Goal: Transaction & Acquisition: Download file/media

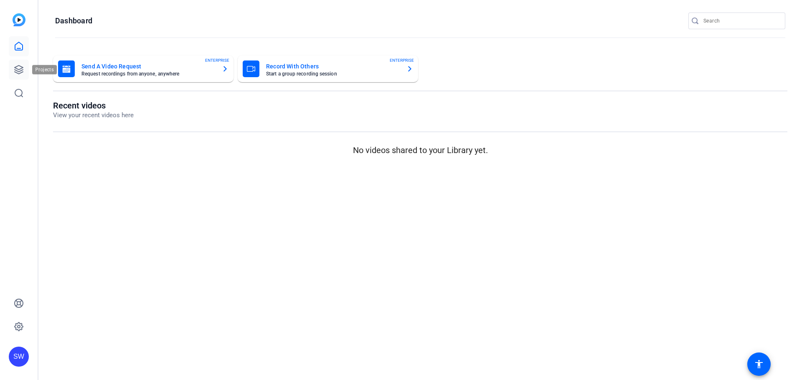
click at [12, 72] on link at bounding box center [19, 70] width 20 height 20
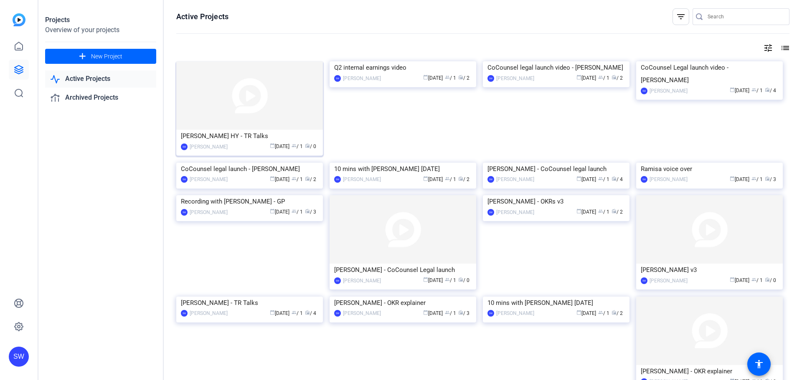
click at [221, 134] on div "[PERSON_NAME] HY - TR Talks" at bounding box center [249, 136] width 137 height 13
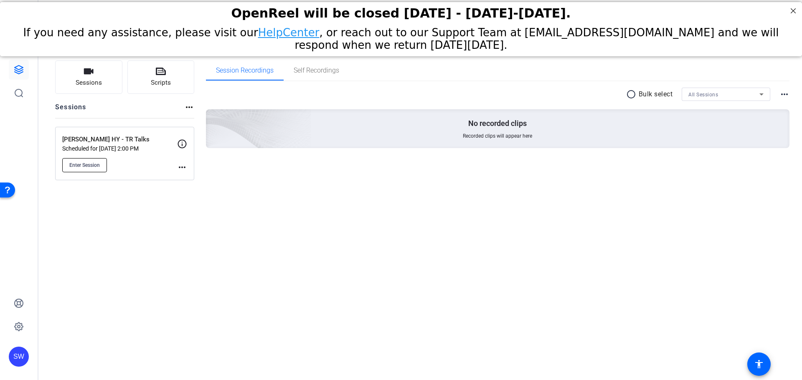
click at [85, 161] on button "Enter Session" at bounding box center [84, 165] width 45 height 14
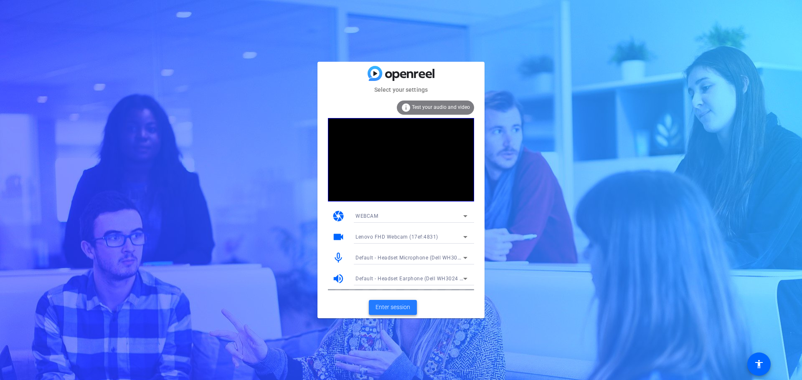
click at [400, 310] on span "Enter session" at bounding box center [392, 307] width 35 height 9
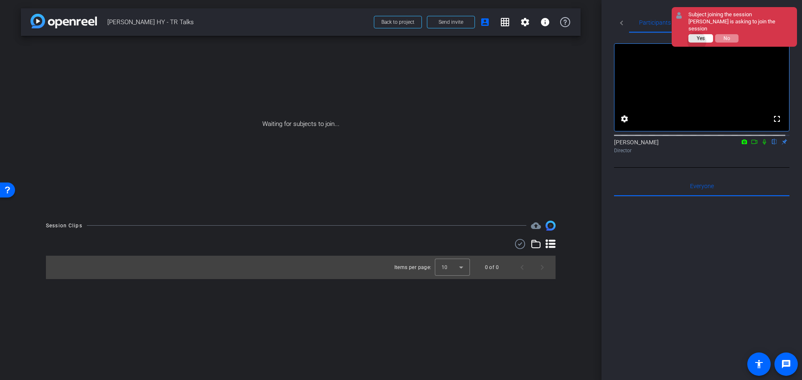
click at [697, 34] on button "Yes" at bounding box center [700, 38] width 25 height 8
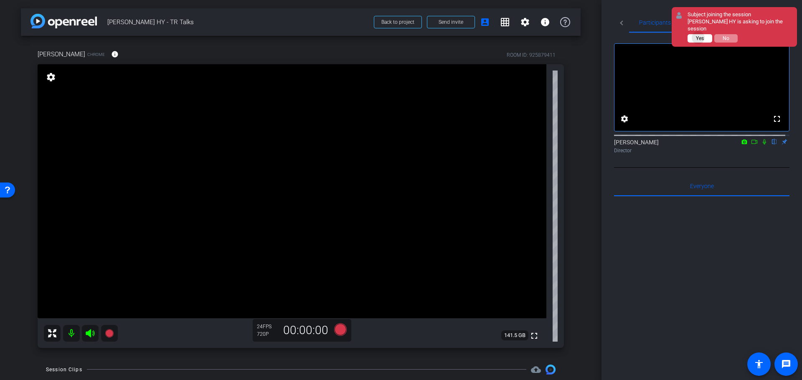
click at [699, 35] on span "Yes" at bounding box center [700, 38] width 8 height 6
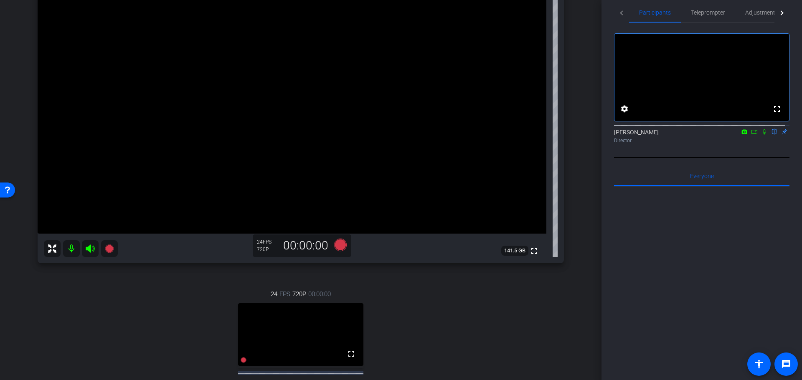
scroll to position [127, 0]
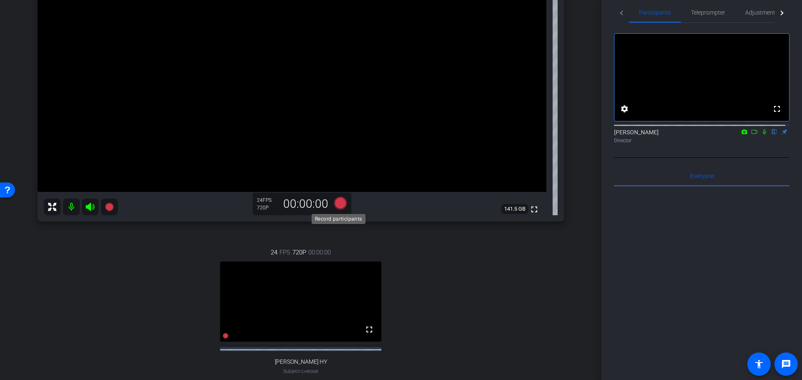
click at [342, 201] on icon at bounding box center [340, 203] width 13 height 13
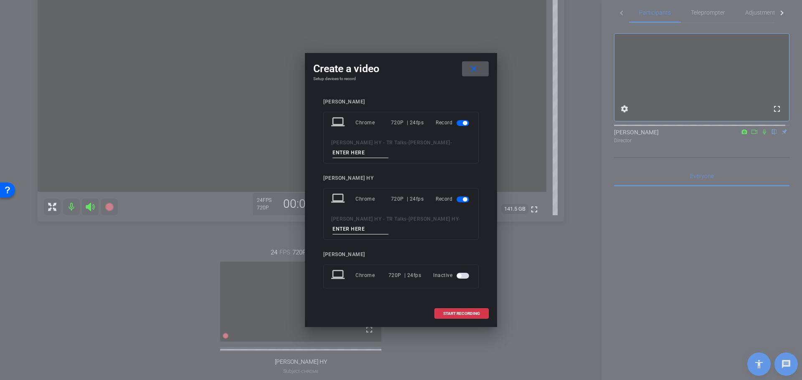
click at [360, 149] on input at bounding box center [360, 153] width 56 height 10
type input "Marique"
click at [357, 232] on input at bounding box center [360, 229] width 56 height 10
type input "[PERSON_NAME]"
click at [462, 312] on span "START RECORDING" at bounding box center [461, 314] width 37 height 4
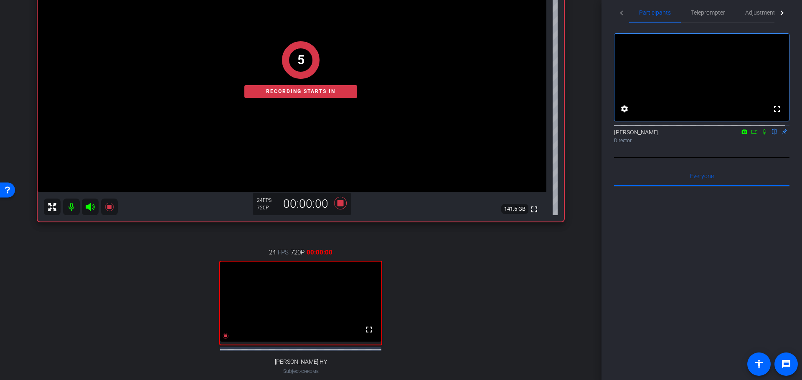
click at [761, 135] on icon at bounding box center [764, 132] width 7 height 6
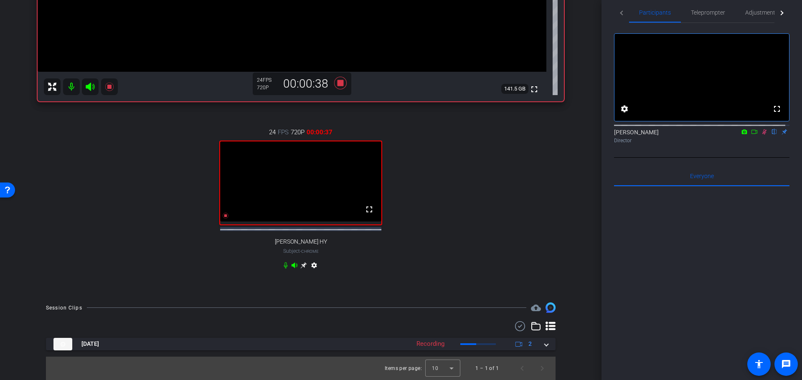
scroll to position [252, 0]
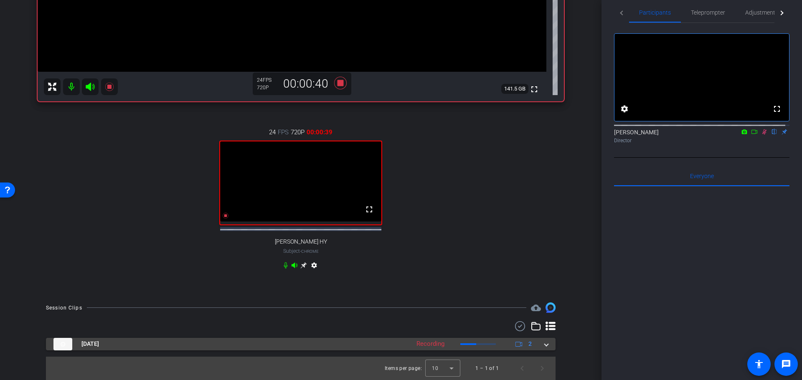
click at [545, 347] on span at bounding box center [546, 344] width 3 height 9
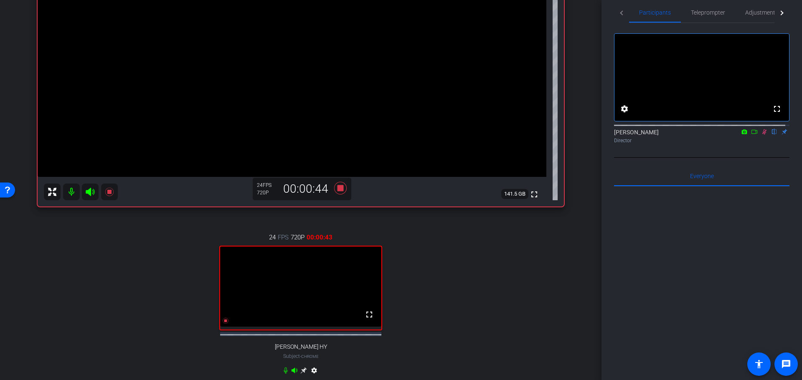
scroll to position [127, 0]
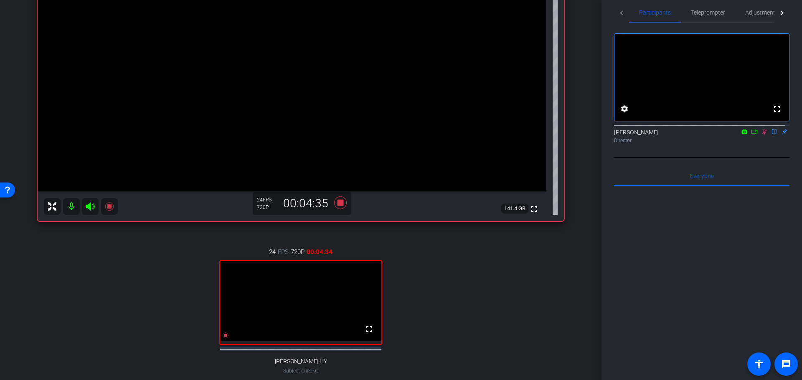
click at [753, 135] on icon at bounding box center [754, 132] width 7 height 6
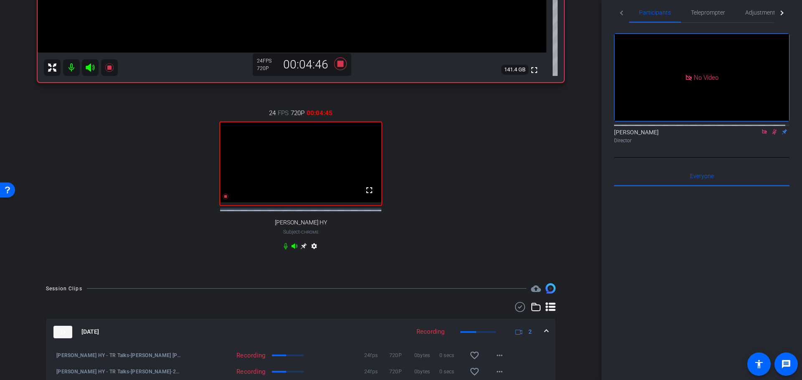
scroll to position [210, 0]
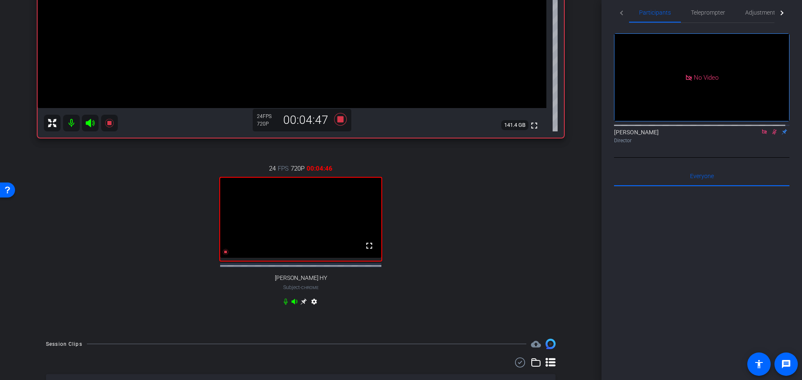
click at [761, 135] on icon at bounding box center [764, 132] width 7 height 6
click at [751, 135] on icon at bounding box center [754, 132] width 7 height 6
click at [761, 135] on icon at bounding box center [764, 132] width 7 height 6
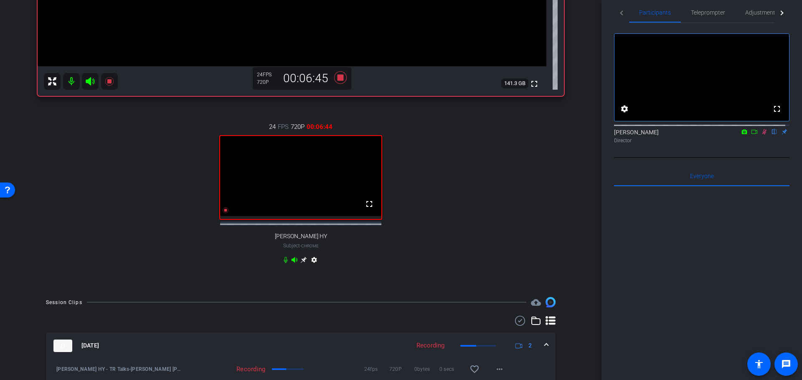
scroll to position [294, 0]
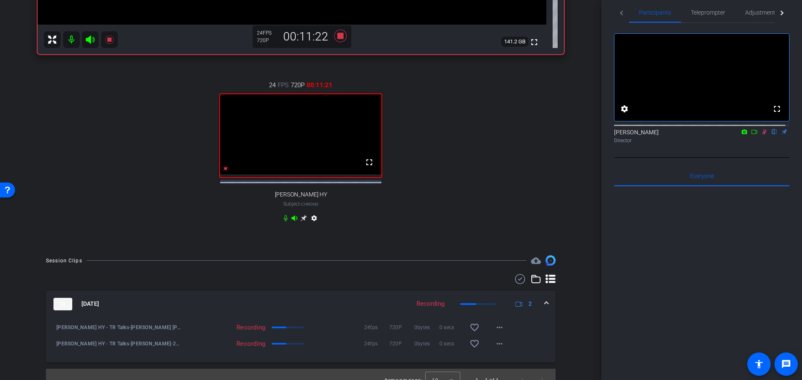
click at [762, 135] on icon at bounding box center [764, 132] width 7 height 6
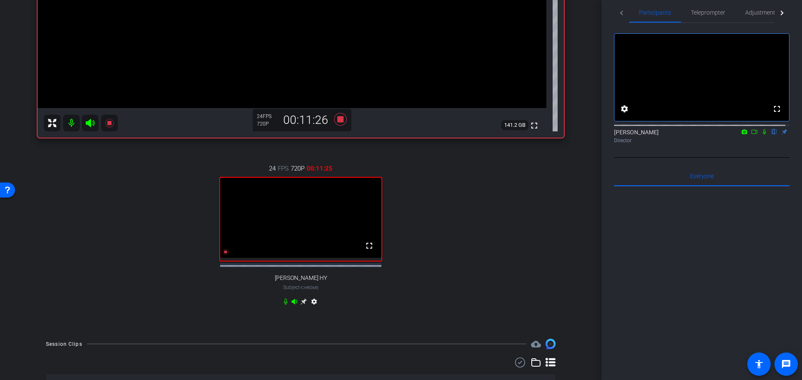
scroll to position [169, 0]
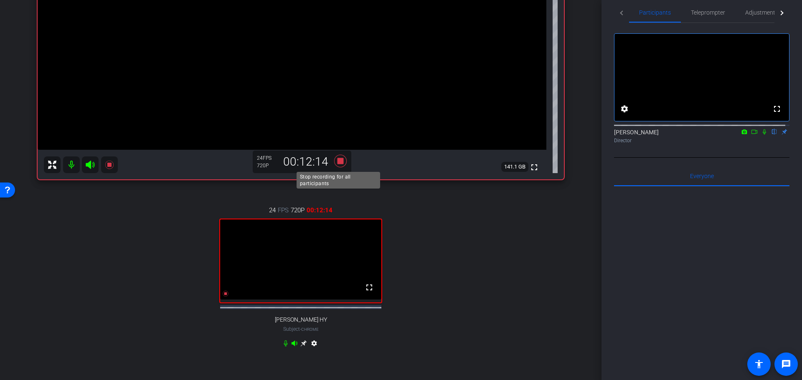
click at [338, 162] on icon at bounding box center [340, 161] width 13 height 13
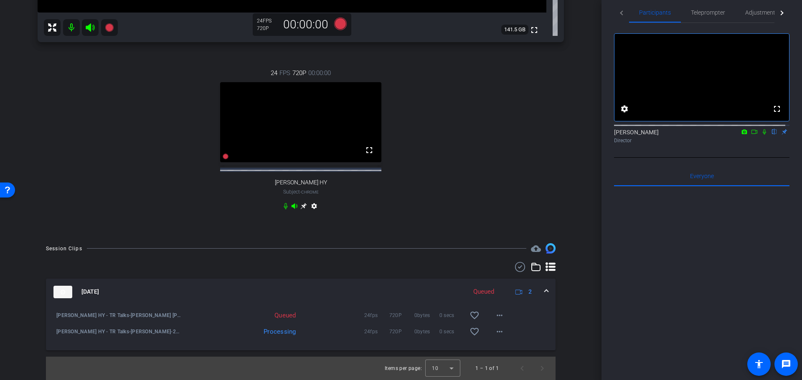
scroll to position [313, 0]
click at [498, 317] on mat-icon "more_horiz" at bounding box center [499, 316] width 10 height 10
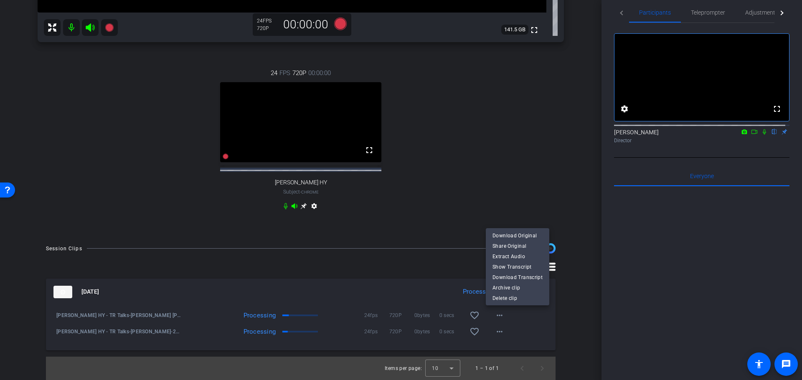
click at [338, 18] on div at bounding box center [401, 190] width 802 height 380
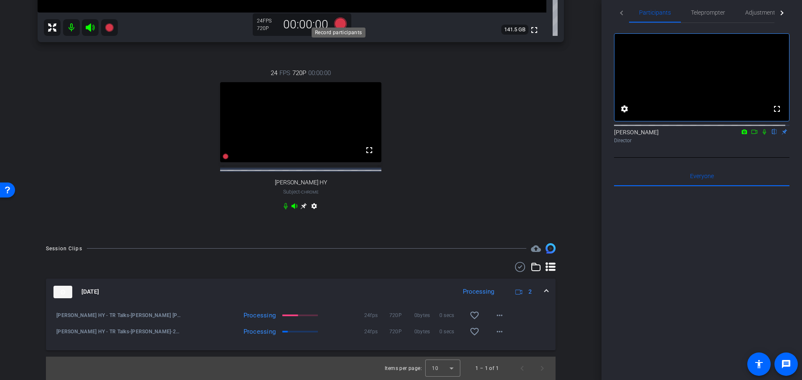
click at [338, 18] on icon at bounding box center [340, 23] width 13 height 13
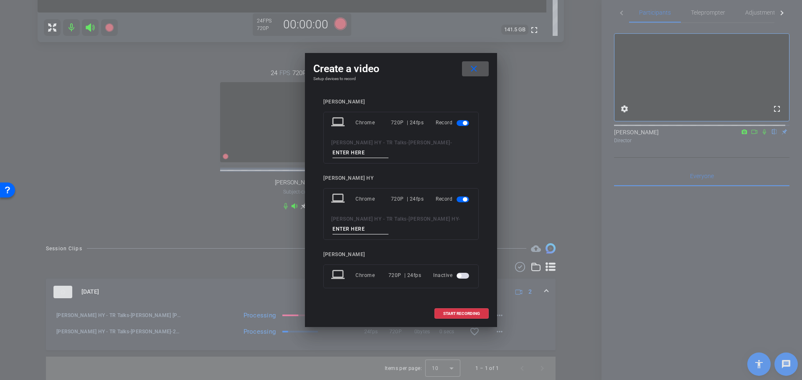
click at [349, 153] on input at bounding box center [360, 153] width 56 height 10
type input "Marique 1"
click at [352, 230] on input at bounding box center [360, 229] width 56 height 10
type input "[PERSON_NAME] 1"
click at [458, 315] on span "START RECORDING" at bounding box center [461, 314] width 37 height 4
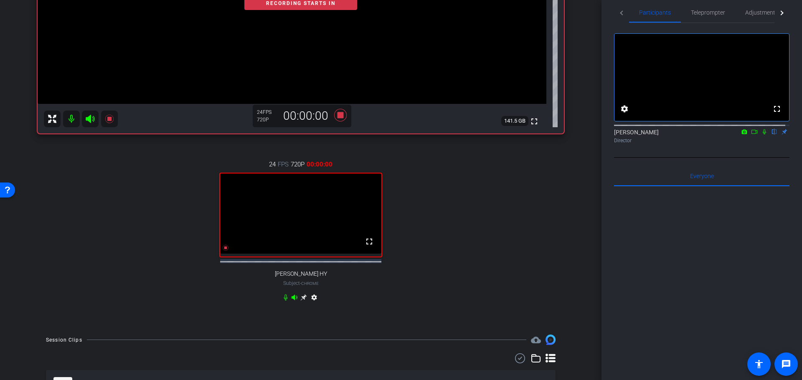
scroll to position [145, 0]
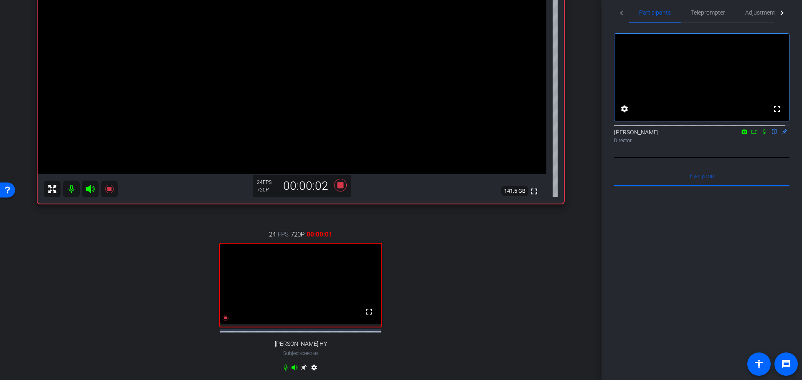
click at [751, 134] on icon at bounding box center [754, 132] width 6 height 4
click at [338, 185] on icon at bounding box center [340, 185] width 13 height 13
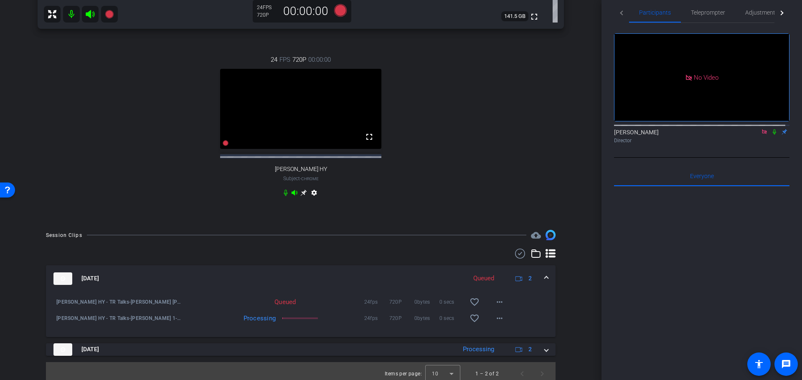
scroll to position [332, 0]
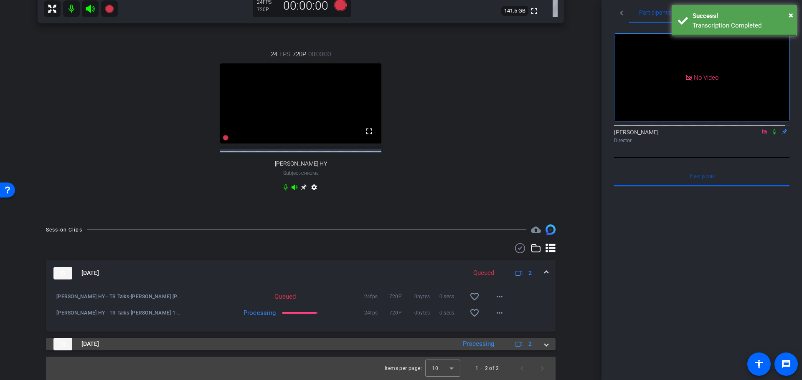
click at [544, 347] on mat-expansion-panel-header "[DATE] Processing 2" at bounding box center [301, 344] width 510 height 13
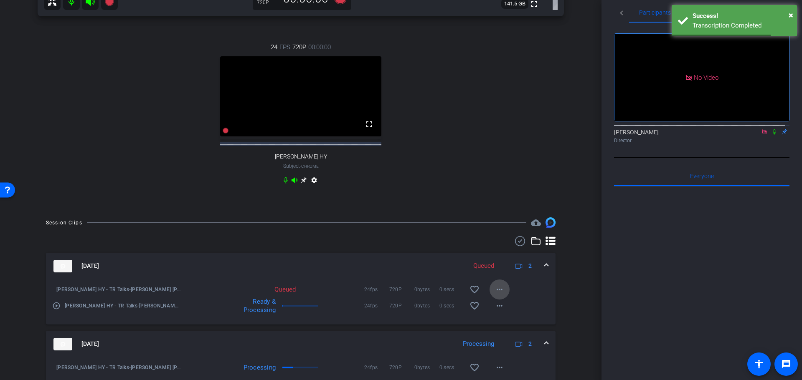
click at [495, 295] on mat-icon "more_horiz" at bounding box center [499, 290] width 10 height 10
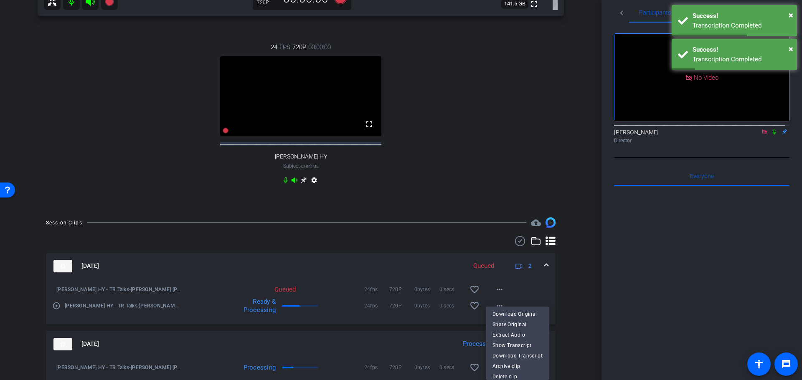
click at [548, 292] on div at bounding box center [401, 190] width 802 height 380
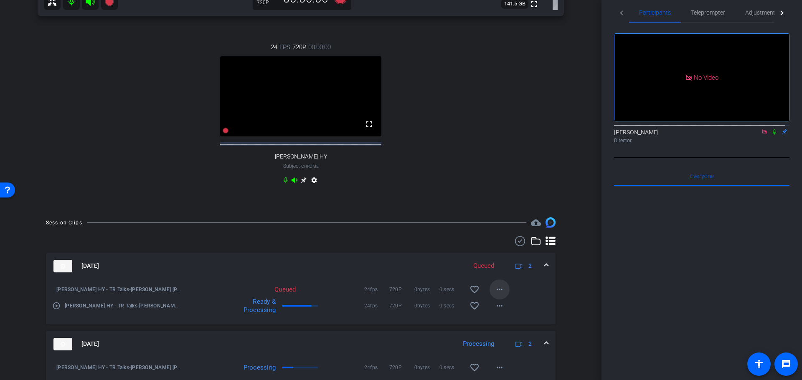
click at [494, 295] on mat-icon "more_horiz" at bounding box center [499, 290] width 10 height 10
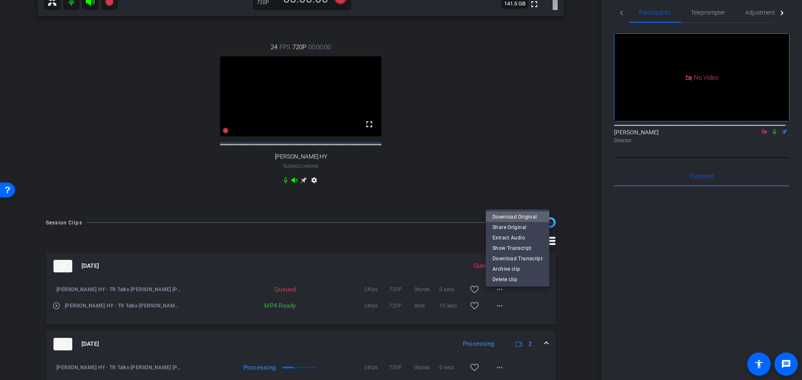
click at [523, 214] on span "Download Original" at bounding box center [517, 217] width 50 height 10
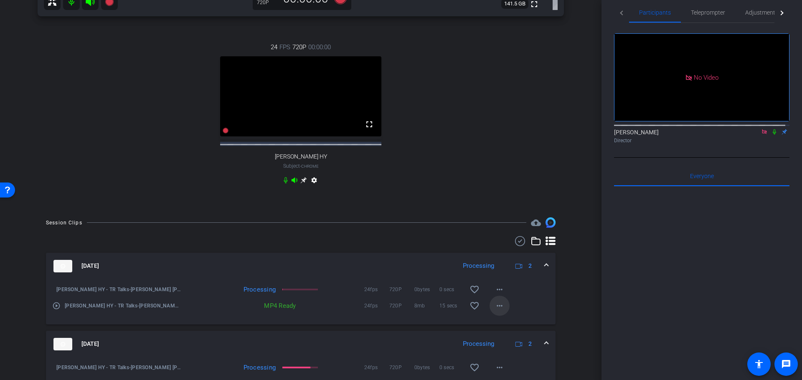
click at [494, 311] on mat-icon "more_horiz" at bounding box center [499, 306] width 10 height 10
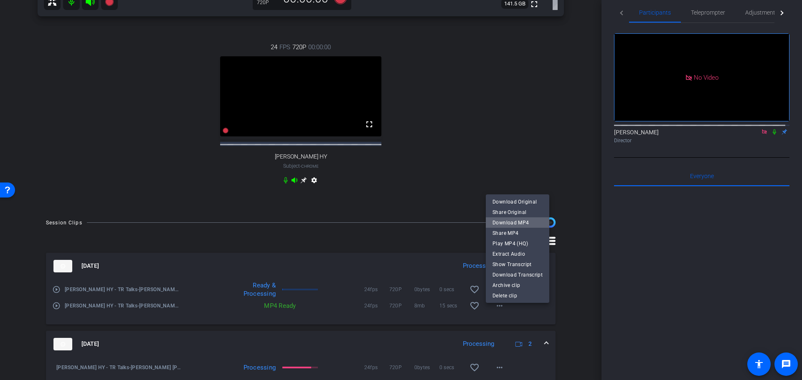
click at [524, 224] on span "Download MP4" at bounding box center [517, 223] width 50 height 10
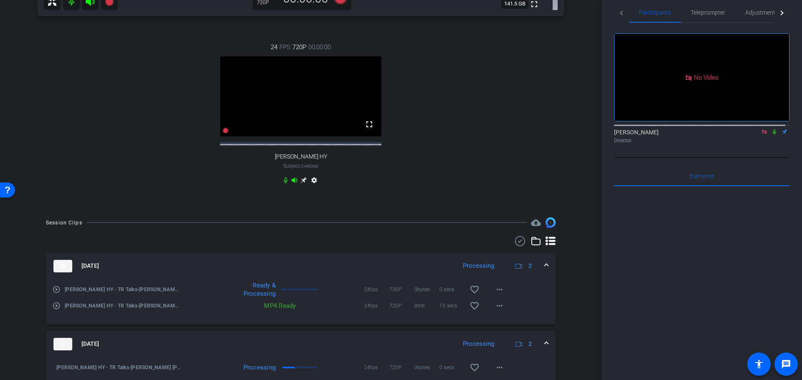
scroll to position [374, 0]
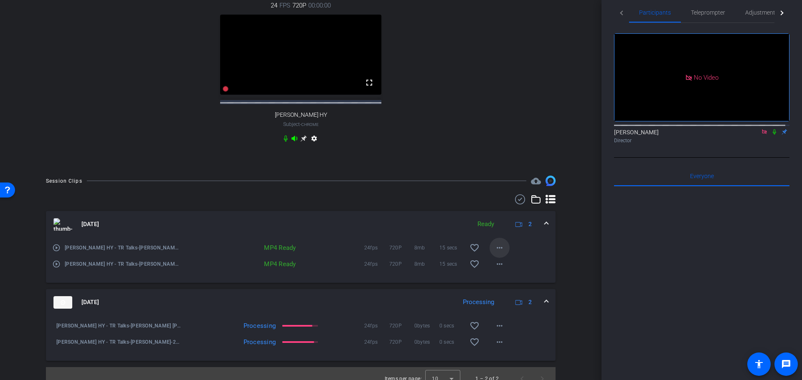
click at [498, 253] on mat-icon "more_horiz" at bounding box center [499, 248] width 10 height 10
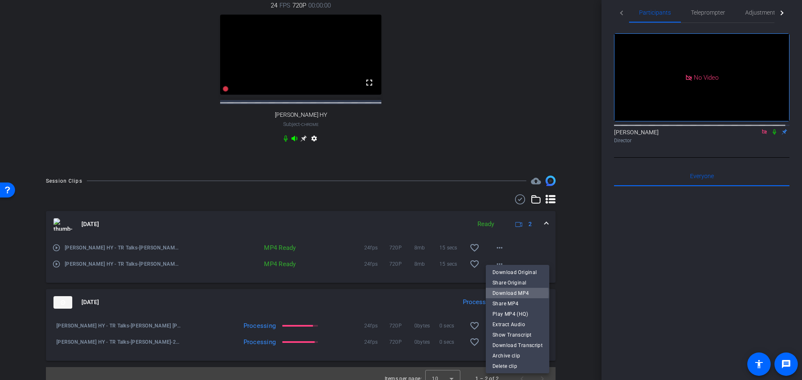
click at [511, 294] on span "Download MP4" at bounding box center [517, 294] width 50 height 10
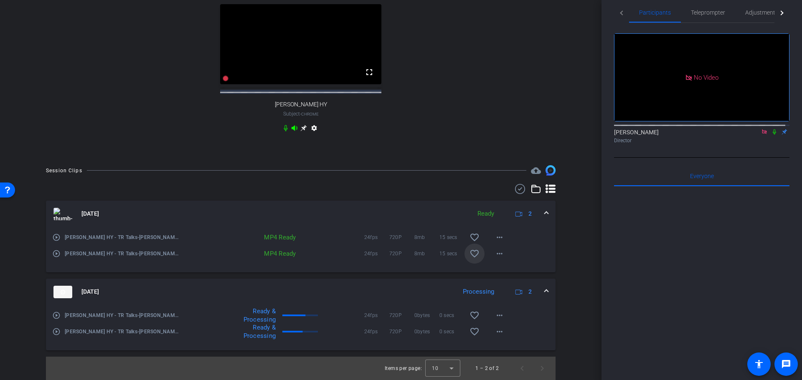
scroll to position [391, 0]
click at [496, 317] on mat-icon "more_horiz" at bounding box center [499, 316] width 10 height 10
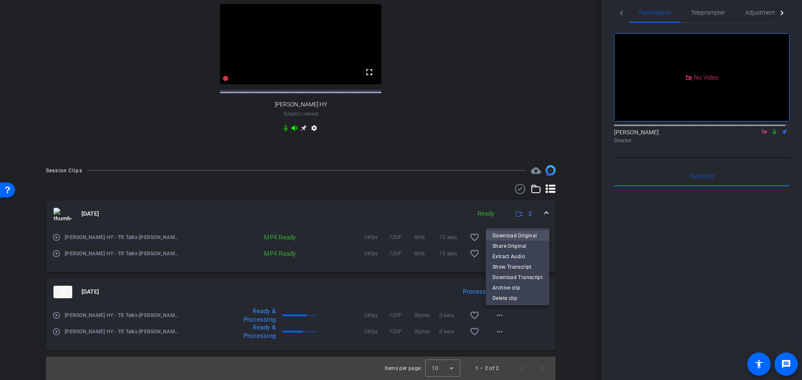
click at [522, 235] on span "Download Original" at bounding box center [517, 236] width 50 height 10
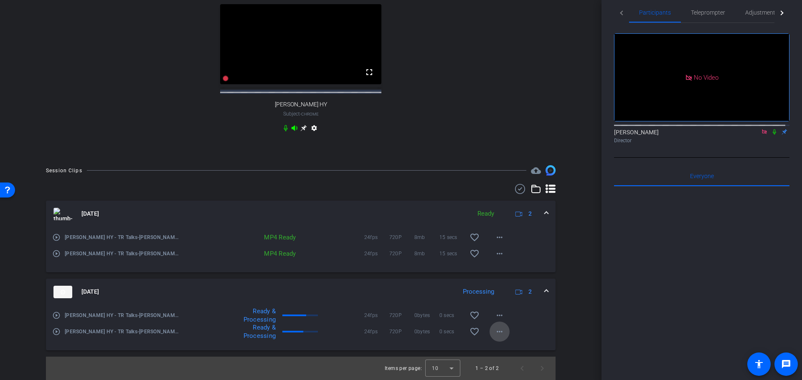
click at [494, 331] on mat-icon "more_horiz" at bounding box center [499, 332] width 10 height 10
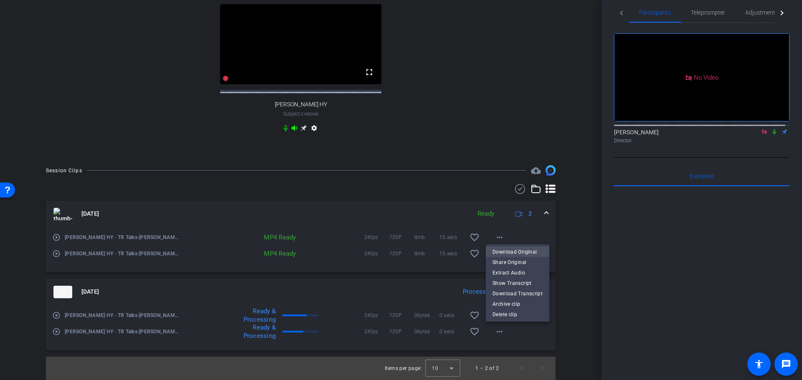
click at [509, 254] on span "Download Original" at bounding box center [517, 252] width 50 height 10
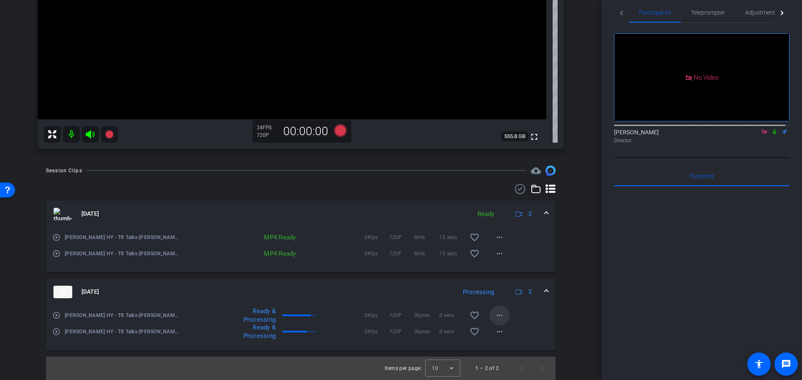
scroll to position [55, 0]
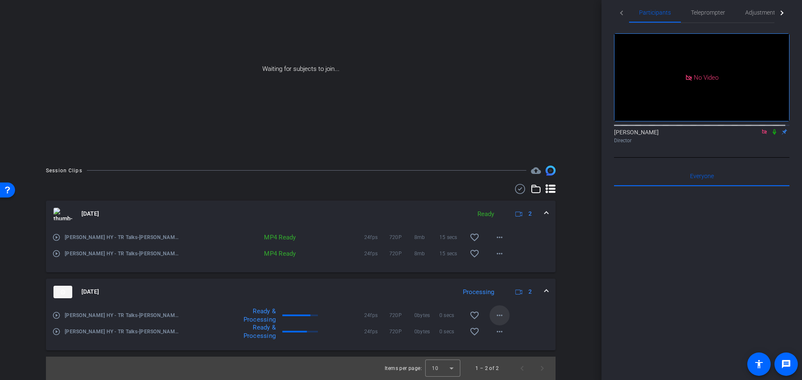
click at [496, 318] on mat-icon "more_horiz" at bounding box center [499, 316] width 10 height 10
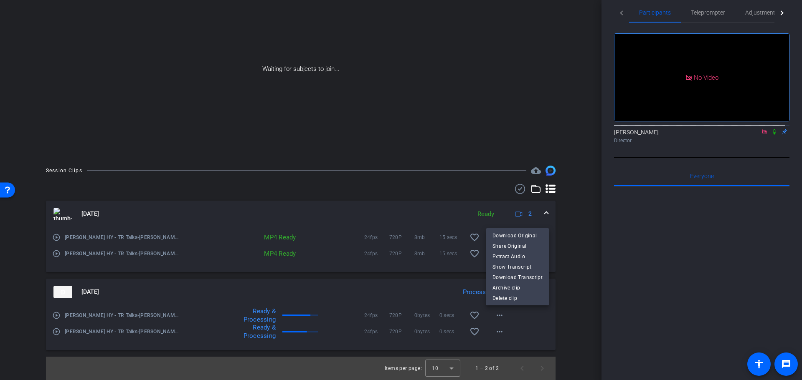
click at [533, 324] on div at bounding box center [401, 190] width 802 height 380
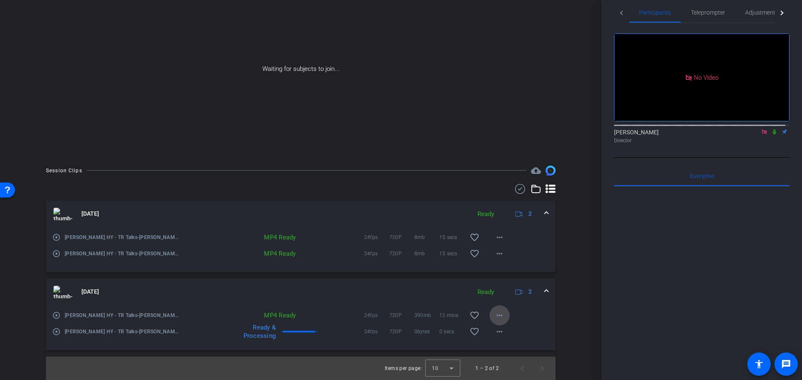
click at [489, 316] on span at bounding box center [499, 316] width 20 height 20
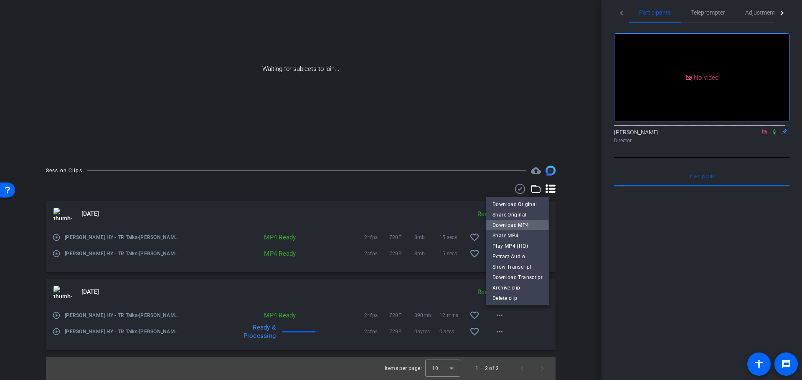
click at [502, 225] on span "Download MP4" at bounding box center [517, 225] width 50 height 10
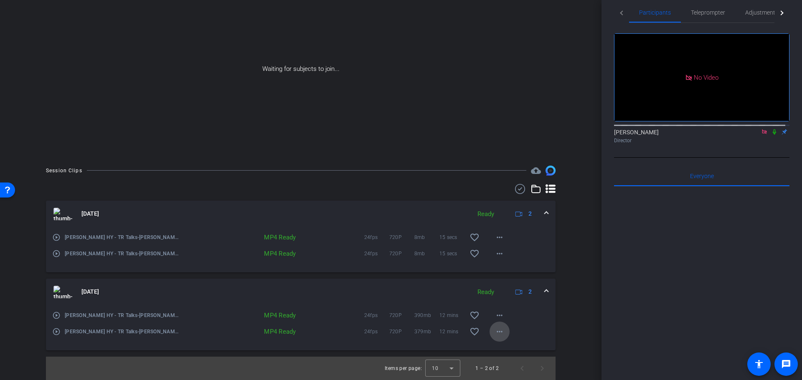
click at [496, 331] on mat-icon "more_horiz" at bounding box center [499, 332] width 10 height 10
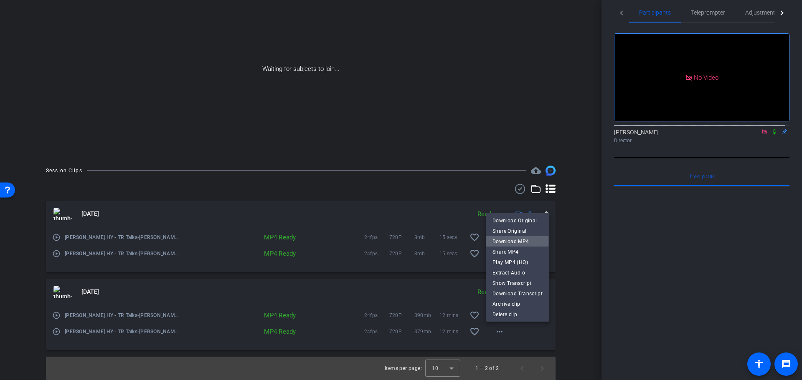
click at [510, 241] on span "Download MP4" at bounding box center [517, 241] width 50 height 10
